Goal: Task Accomplishment & Management: Manage account settings

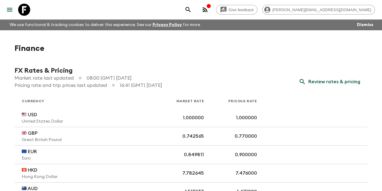
click at [8, 11] on icon "menu" at bounding box center [9, 10] width 5 height 4
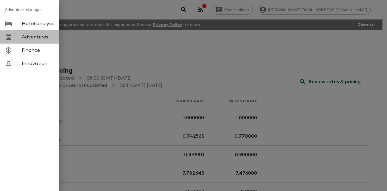
click at [33, 36] on span "Adventures" at bounding box center [38, 37] width 33 height 6
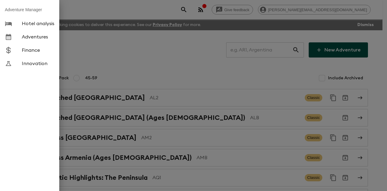
click at [264, 47] on div at bounding box center [193, 95] width 387 height 191
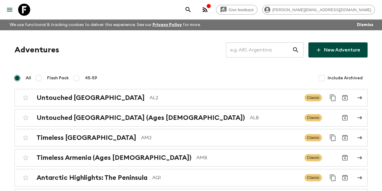
click at [260, 50] on input "text" at bounding box center [259, 49] width 66 height 17
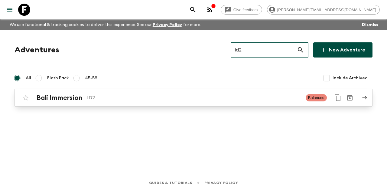
type input "id2"
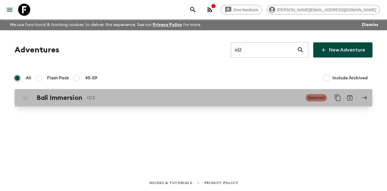
click at [133, 101] on p "ID2" at bounding box center [194, 97] width 214 height 7
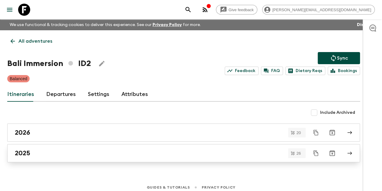
click at [84, 154] on div "2025" at bounding box center [178, 153] width 326 height 8
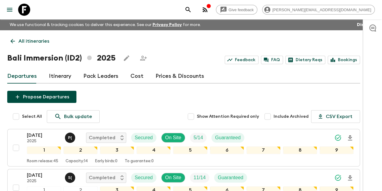
click at [34, 42] on p "All itineraries" at bounding box center [33, 40] width 31 height 7
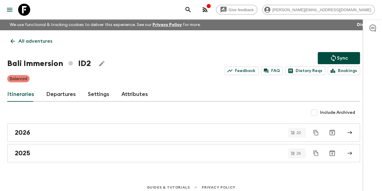
click at [37, 40] on p "All adventures" at bounding box center [35, 40] width 34 height 7
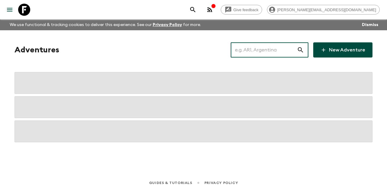
click at [270, 50] on input "text" at bounding box center [263, 49] width 66 height 17
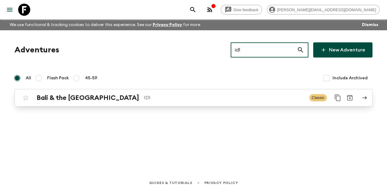
type input "id1"
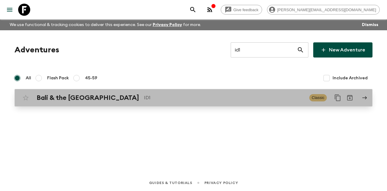
click at [153, 103] on div "Bali & the [GEOGRAPHIC_DATA] ID1 Classic" at bounding box center [182, 98] width 324 height 12
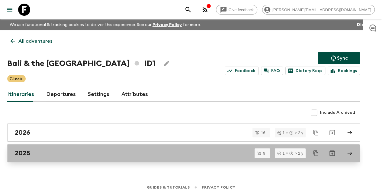
click at [110, 149] on div "2025" at bounding box center [178, 153] width 326 height 8
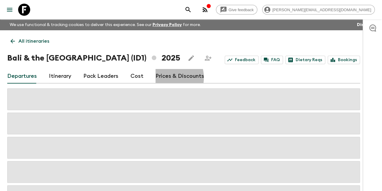
click at [170, 77] on link "Prices & Discounts" at bounding box center [180, 76] width 49 height 14
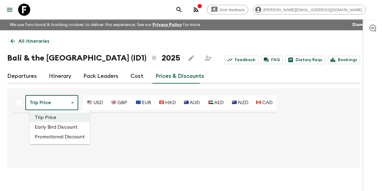
click at [64, 104] on body "Give feedback [PERSON_NAME][EMAIL_ADDRESS][DOMAIN_NAME] We use functional & tra…" at bounding box center [191, 100] width 382 height 201
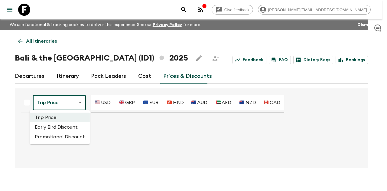
click at [66, 137] on li "Promotional Discount" at bounding box center [60, 137] width 60 height 10
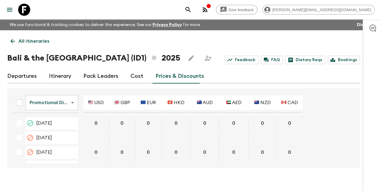
click at [66, 104] on body "Give feedback [PERSON_NAME][EMAIL_ADDRESS][DOMAIN_NAME] We use functional & tra…" at bounding box center [191, 100] width 382 height 201
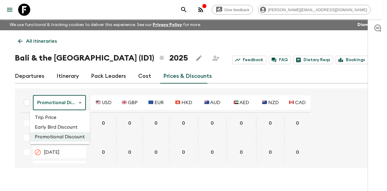
click at [62, 119] on li "Trip Price" at bounding box center [60, 117] width 60 height 10
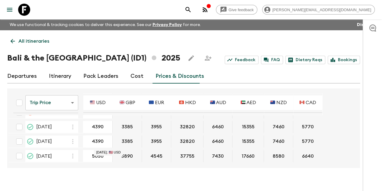
scroll to position [519, 0]
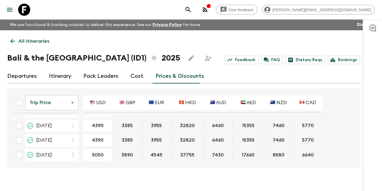
click at [69, 101] on body "Give feedback [PERSON_NAME][EMAIL_ADDRESS][DOMAIN_NAME] We use functional & tra…" at bounding box center [191, 100] width 382 height 201
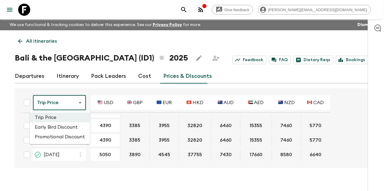
click at [69, 137] on li "Promotional Discount" at bounding box center [60, 137] width 60 height 10
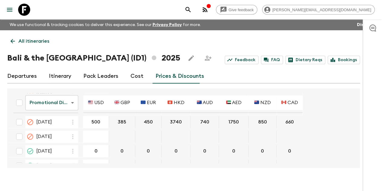
scroll to position [519, 0]
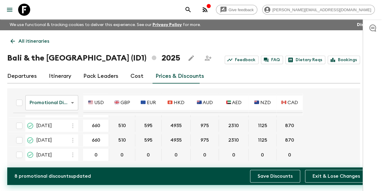
type input "660"
click at [271, 177] on button "Save Discounts" at bounding box center [275, 175] width 50 height 13
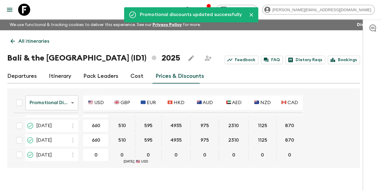
click at [30, 40] on p "All itineraries" at bounding box center [33, 40] width 31 height 7
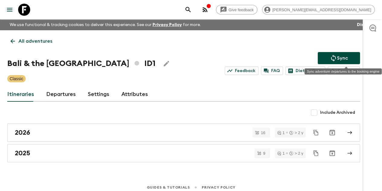
click at [348, 59] on p "Sync" at bounding box center [342, 57] width 11 height 7
